Goal: Navigation & Orientation: Find specific page/section

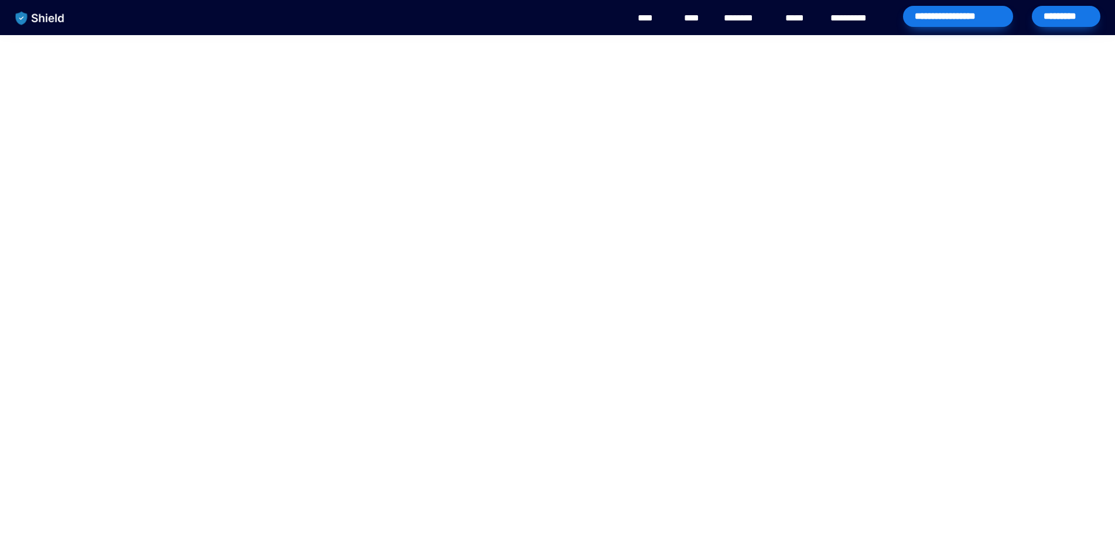
click at [325, 266] on span "Online Banking" at bounding box center [284, 289] width 186 height 80
